Goal: Task Accomplishment & Management: Manage account settings

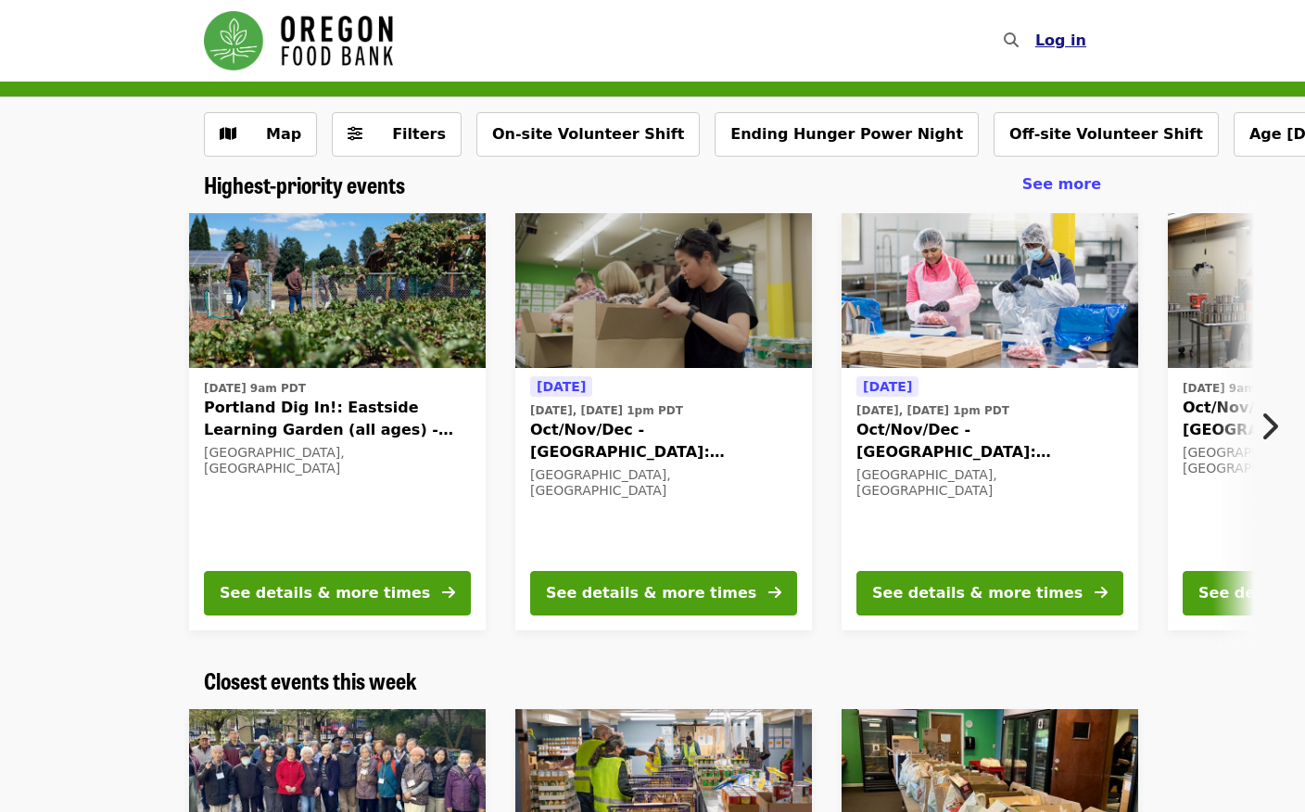
click at [1071, 48] on span "Log in" at bounding box center [1061, 41] width 51 height 18
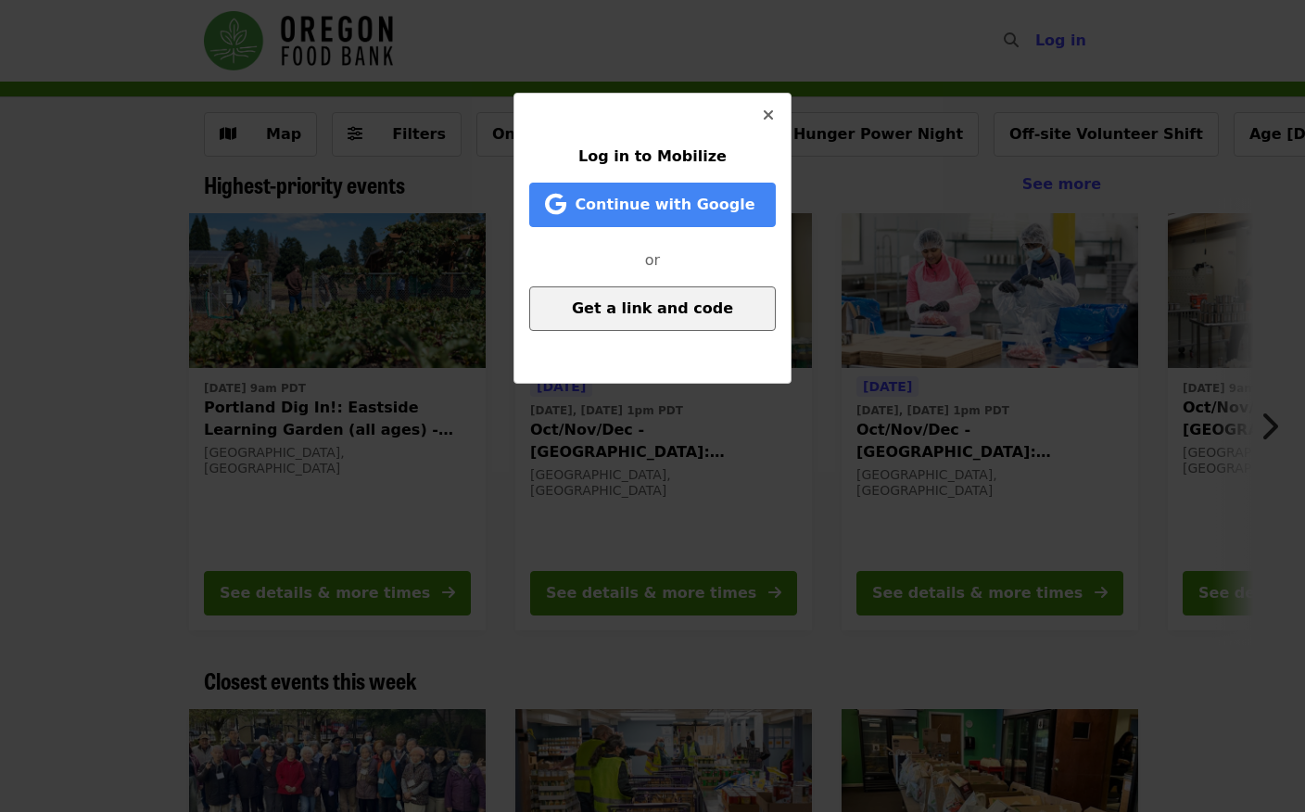
click at [694, 301] on span "Get a link and code" at bounding box center [652, 308] width 161 height 18
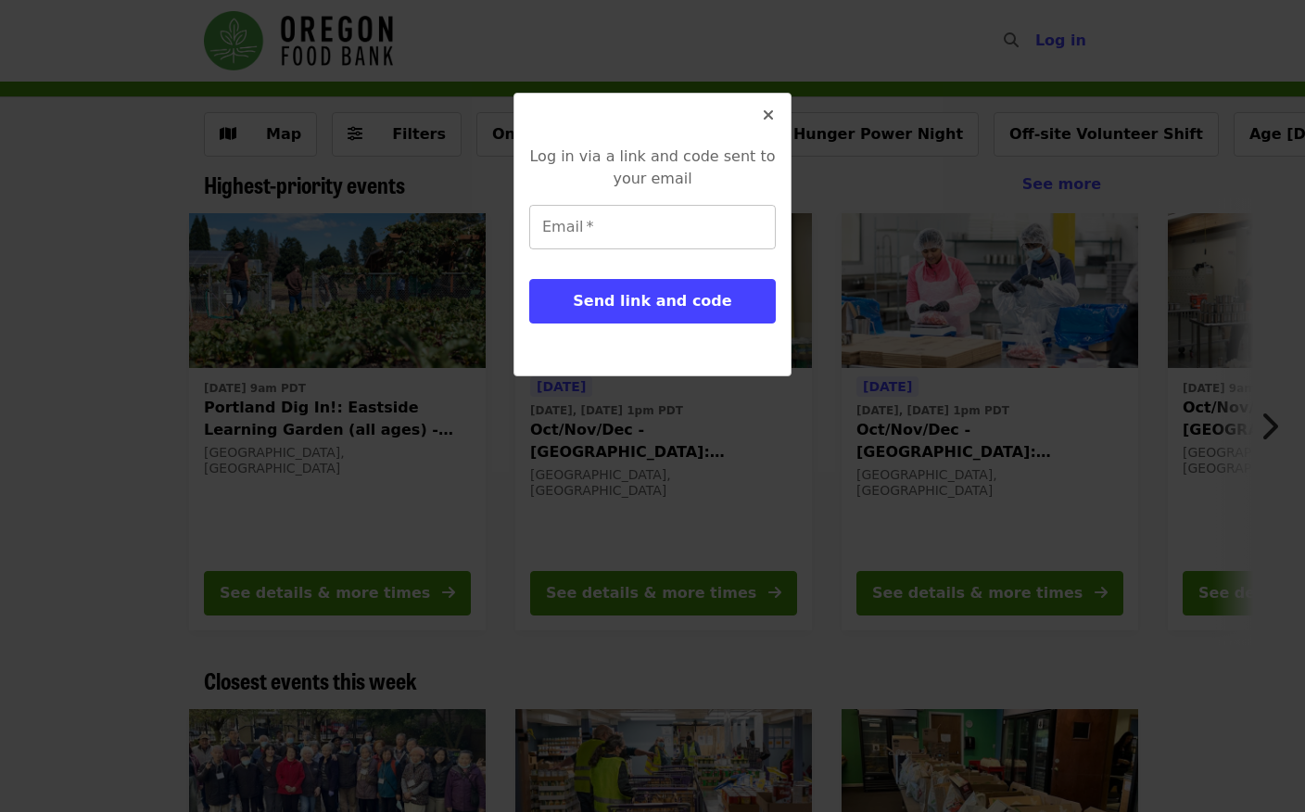
click at [688, 239] on input "Email   *" at bounding box center [652, 227] width 247 height 45
type input "**********"
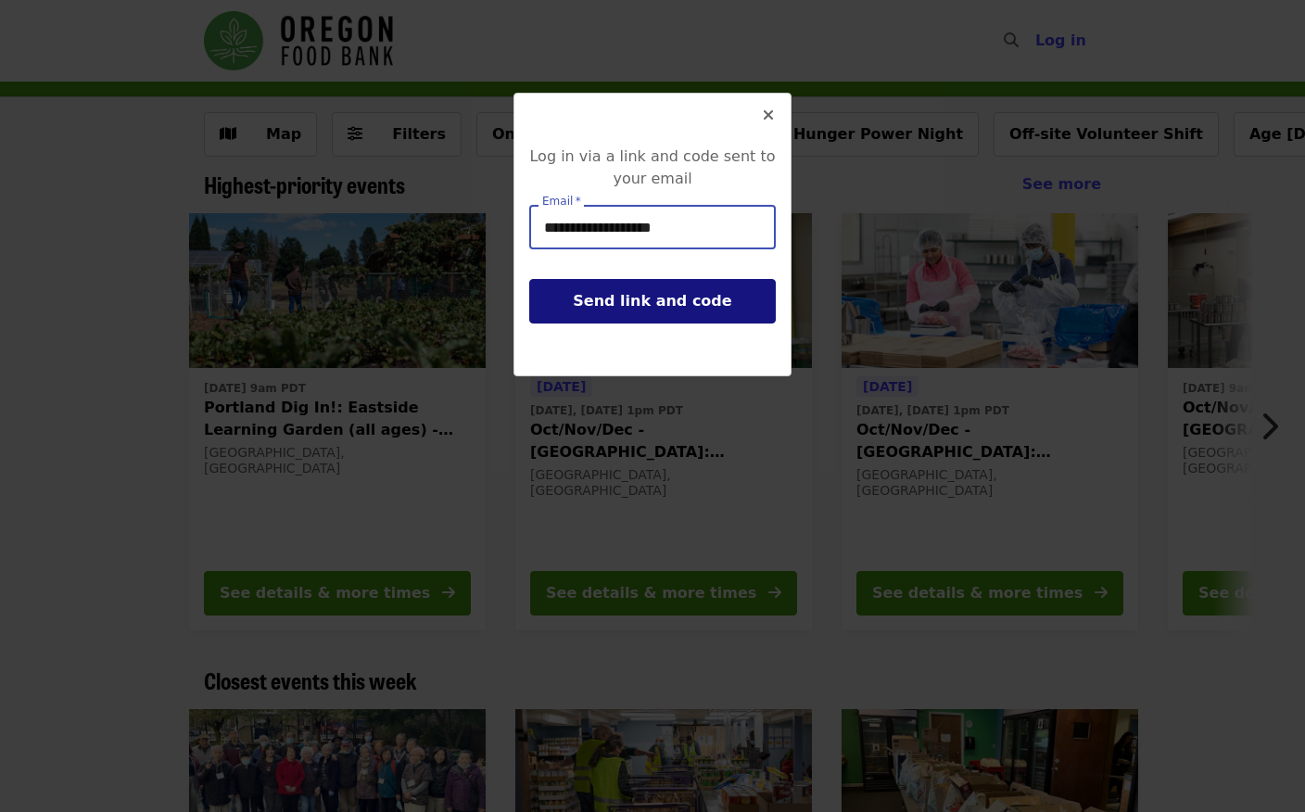
click at [700, 312] on button "Send link and code" at bounding box center [652, 301] width 247 height 45
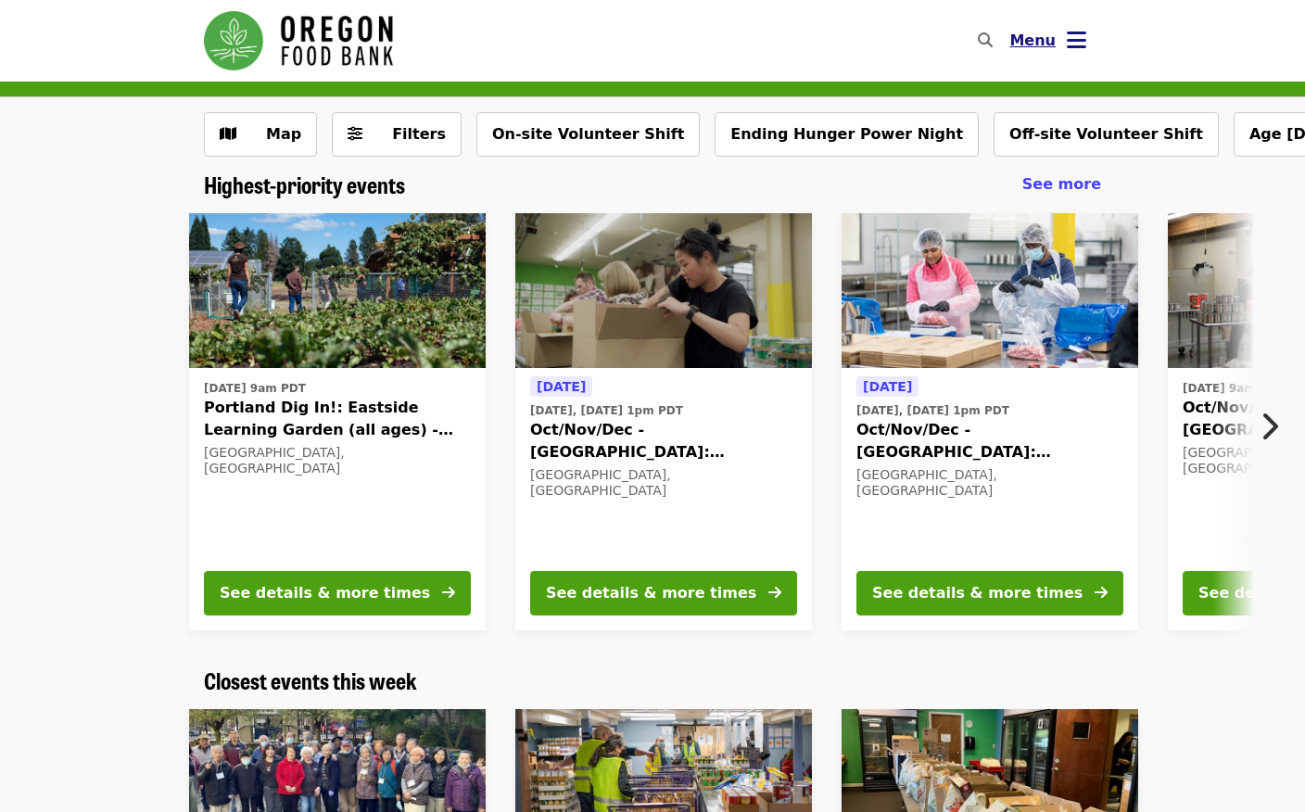
click at [1080, 37] on icon "bars icon" at bounding box center [1076, 40] width 19 height 27
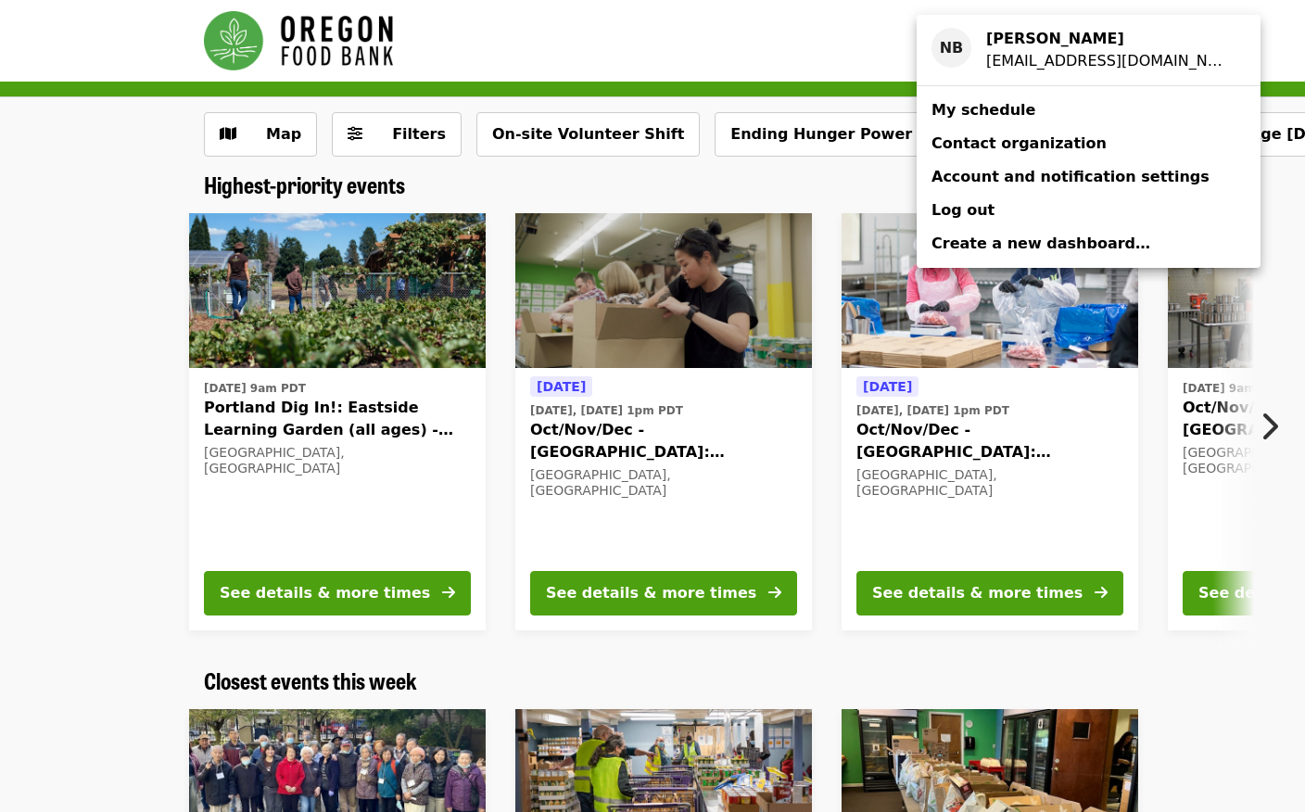
click at [1013, 118] on span "My schedule" at bounding box center [984, 110] width 104 height 18
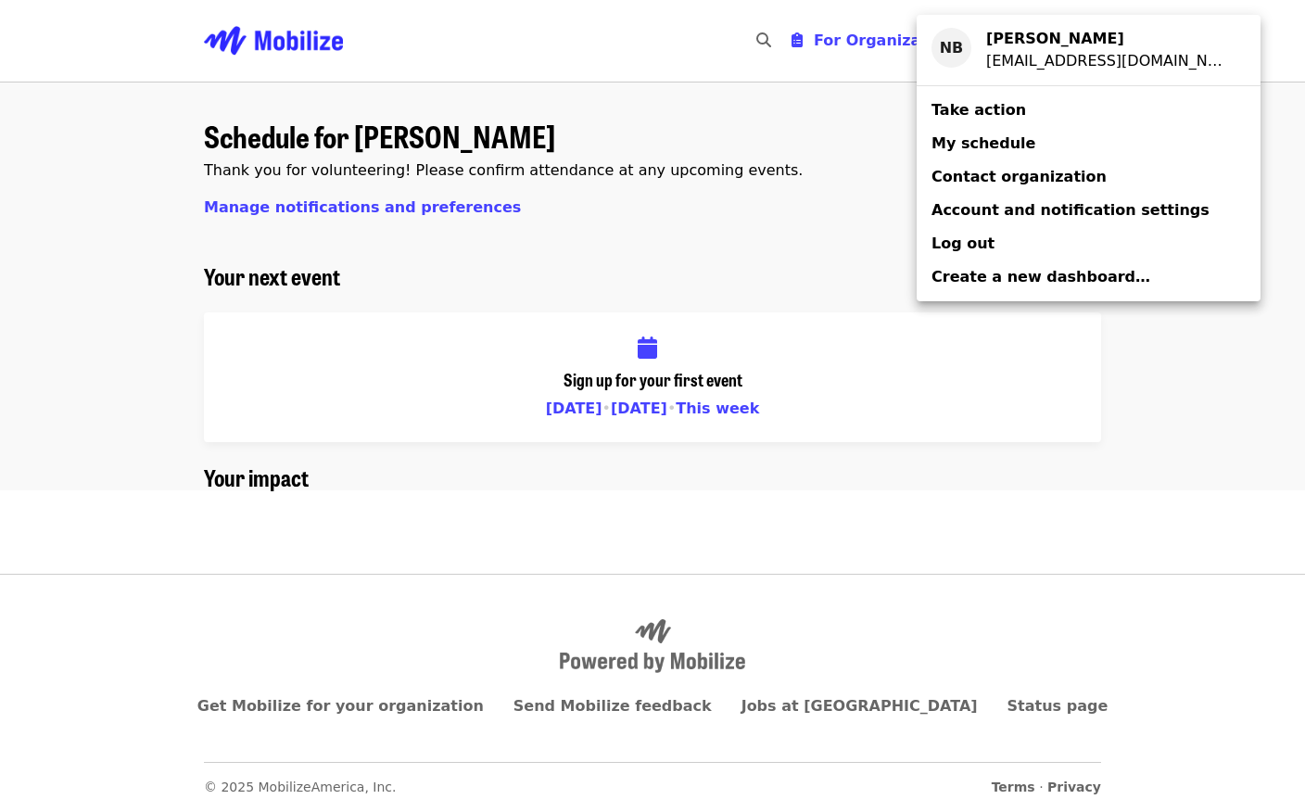
click at [790, 483] on div "Account menu" at bounding box center [652, 406] width 1305 height 812
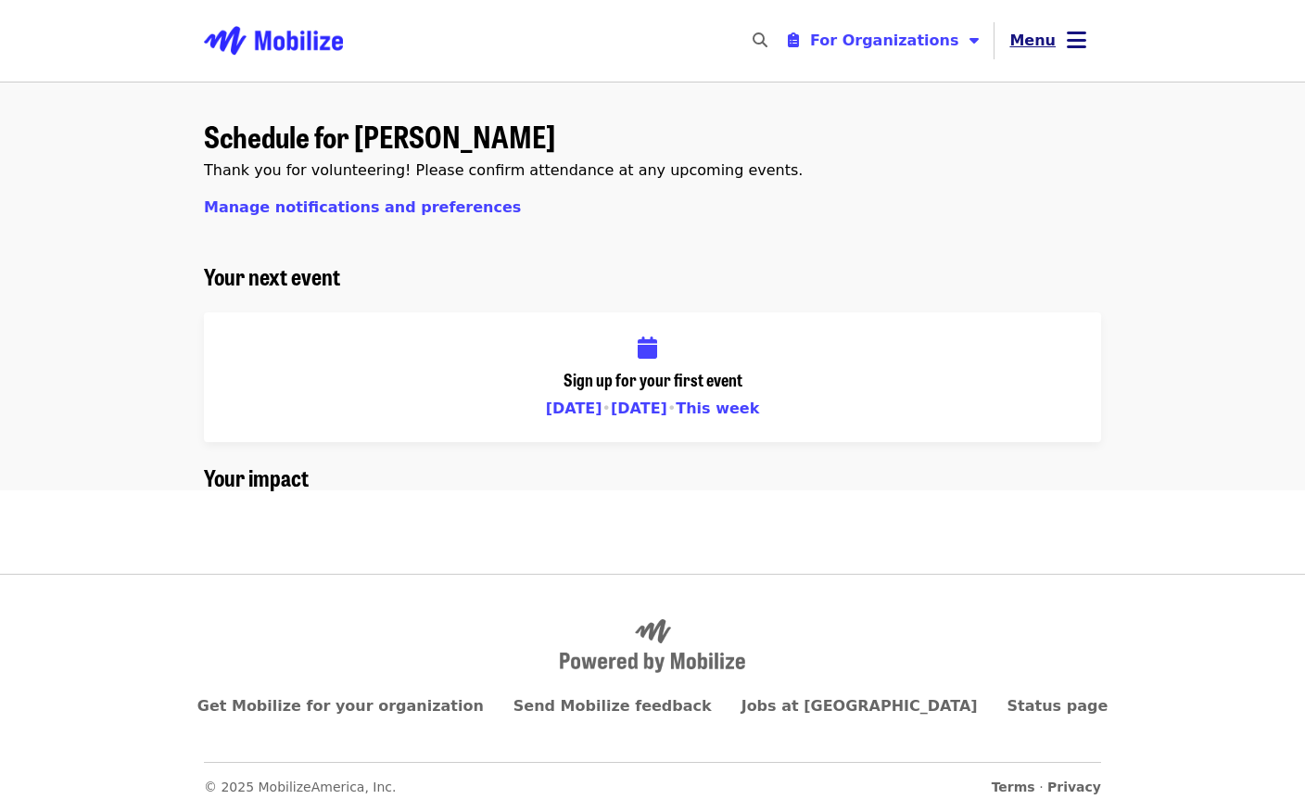
click at [1087, 32] on button "Menu" at bounding box center [1048, 41] width 107 height 45
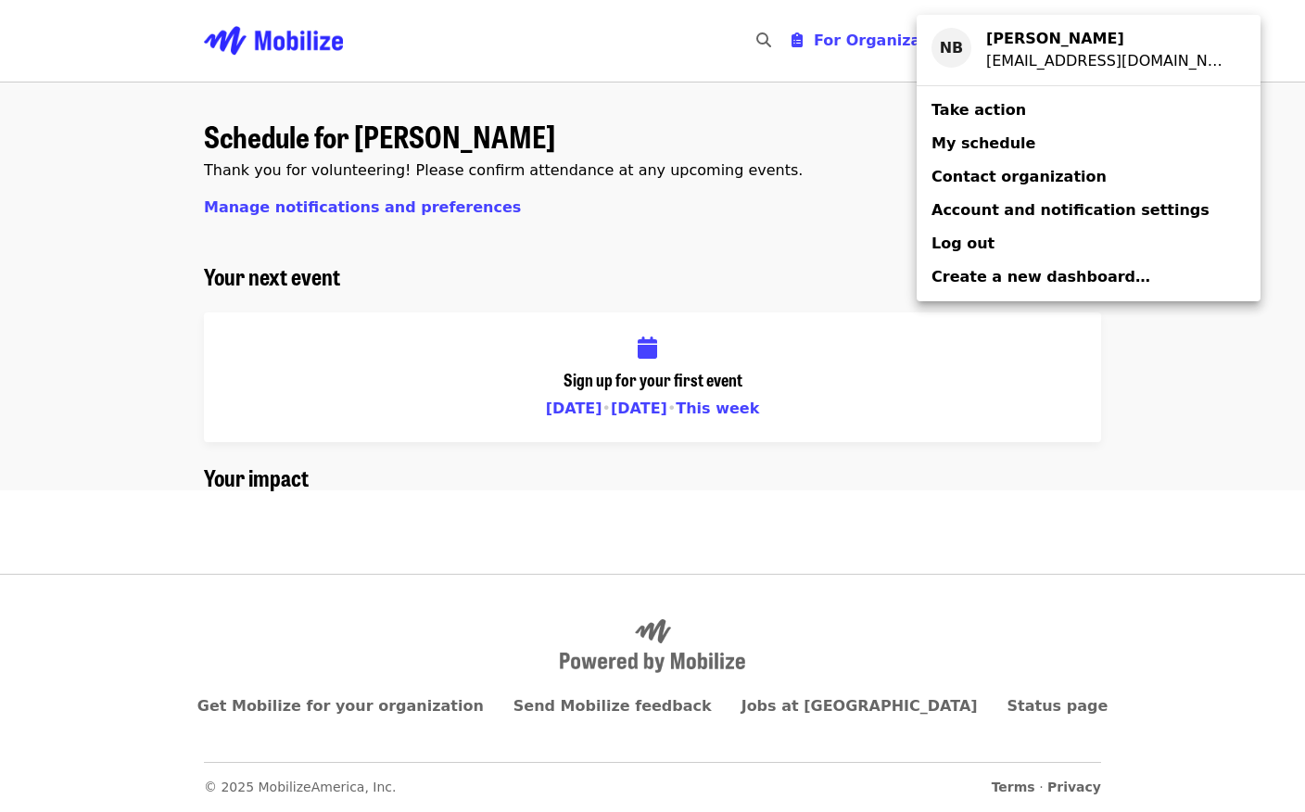
click at [1078, 178] on span "Contact organization" at bounding box center [1019, 177] width 175 height 18
click at [1123, 449] on div "Account menu" at bounding box center [652, 406] width 1305 height 812
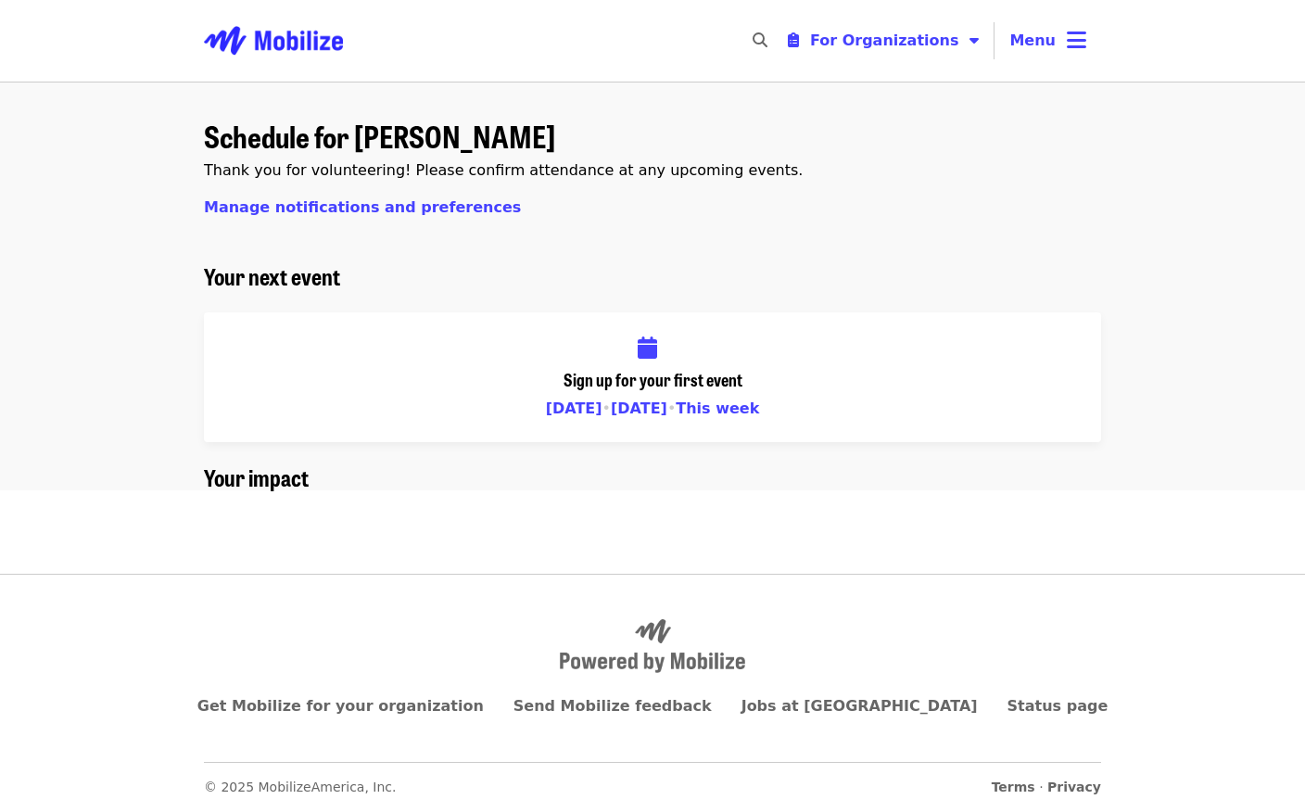
click at [581, 410] on span "[DATE]" at bounding box center [574, 409] width 57 height 18
